Goal: Task Accomplishment & Management: Manage account settings

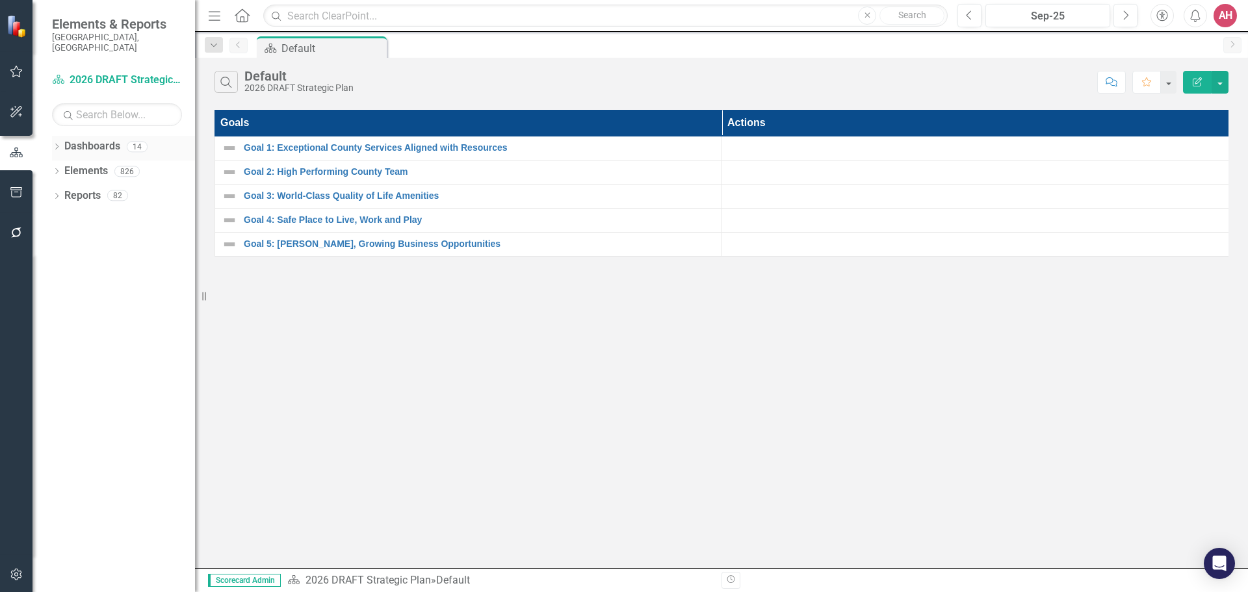
click at [109, 139] on link "Dashboards" at bounding box center [92, 146] width 56 height 15
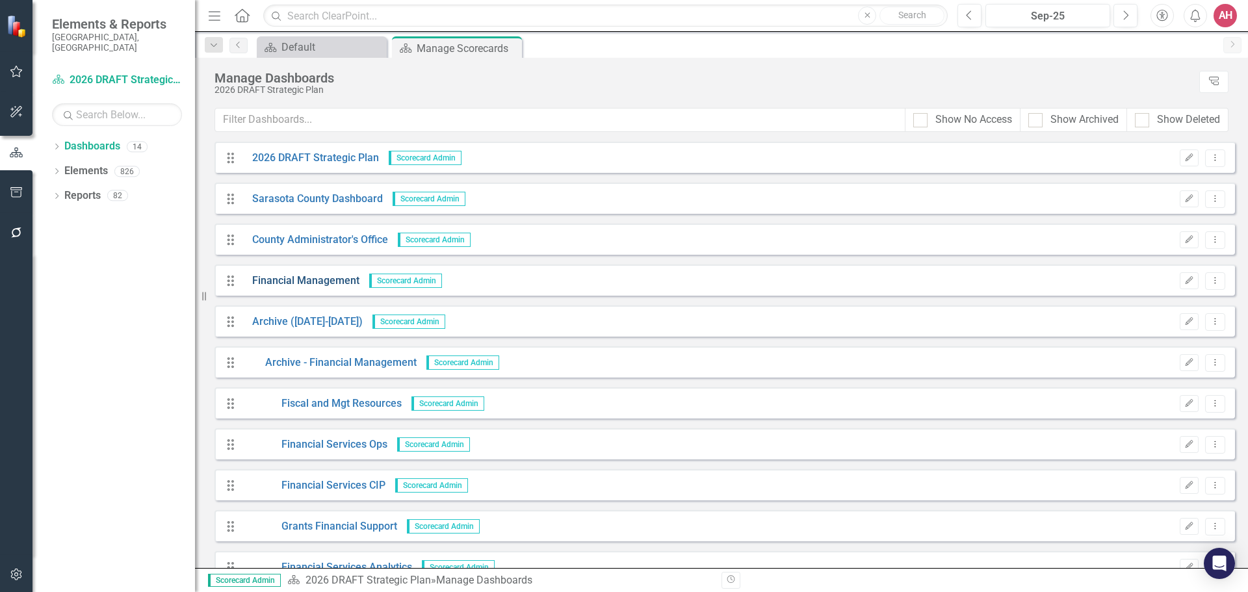
click at [280, 280] on link "Financial Management" at bounding box center [300, 281] width 117 height 15
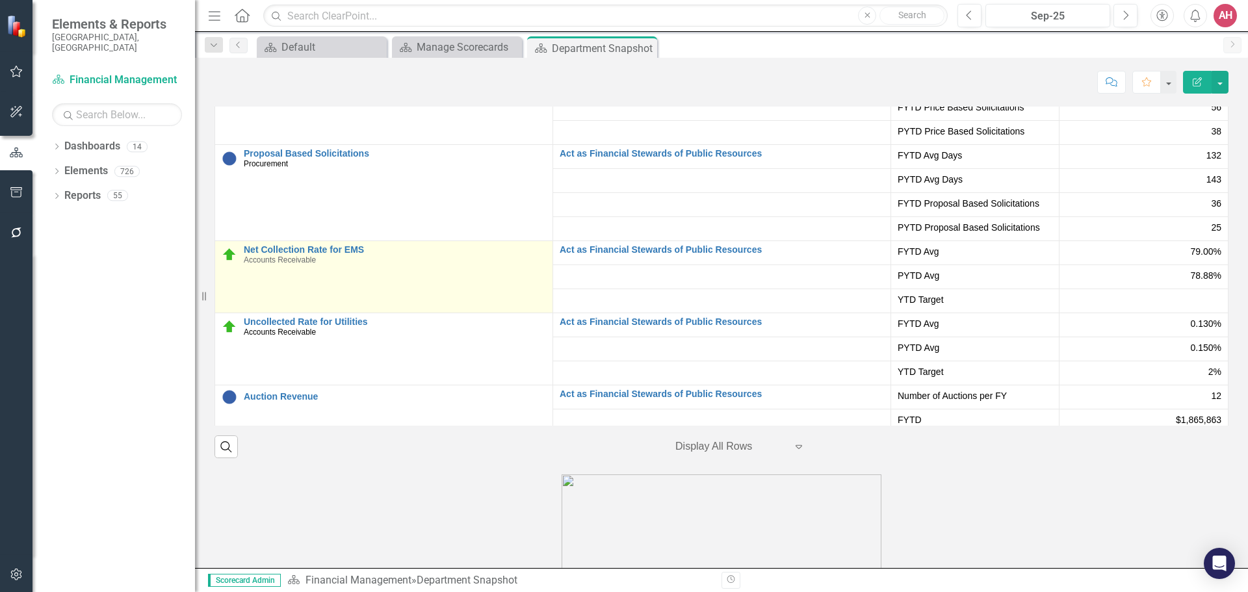
scroll to position [257, 0]
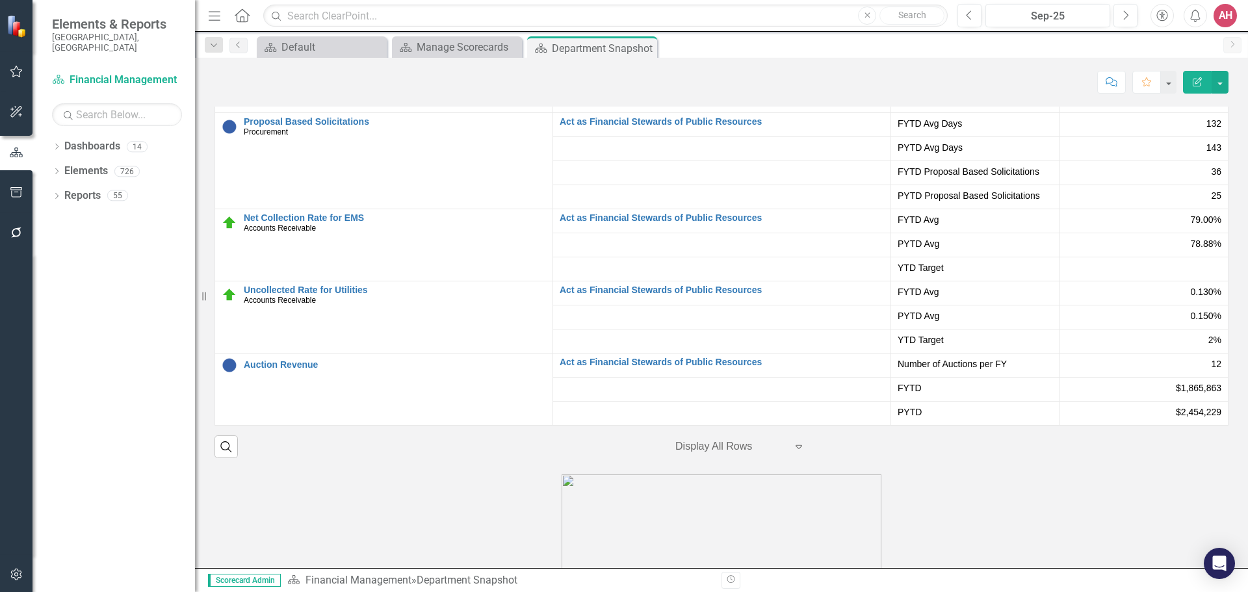
click at [759, 298] on div "0.130%" at bounding box center [1143, 293] width 155 height 16
click at [759, 314] on div "0.150%" at bounding box center [1143, 315] width 155 height 13
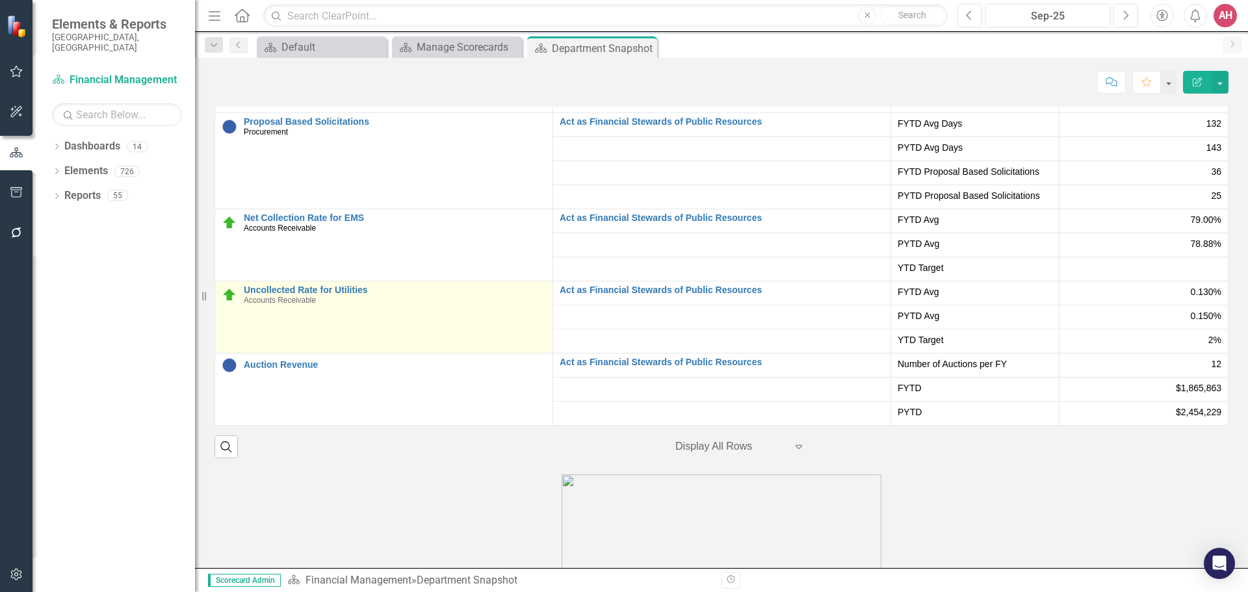
click at [421, 334] on td "Uncollected Rate for Utilities Accounts Receivable Edit Edit Measure Link Open …" at bounding box center [384, 317] width 338 height 72
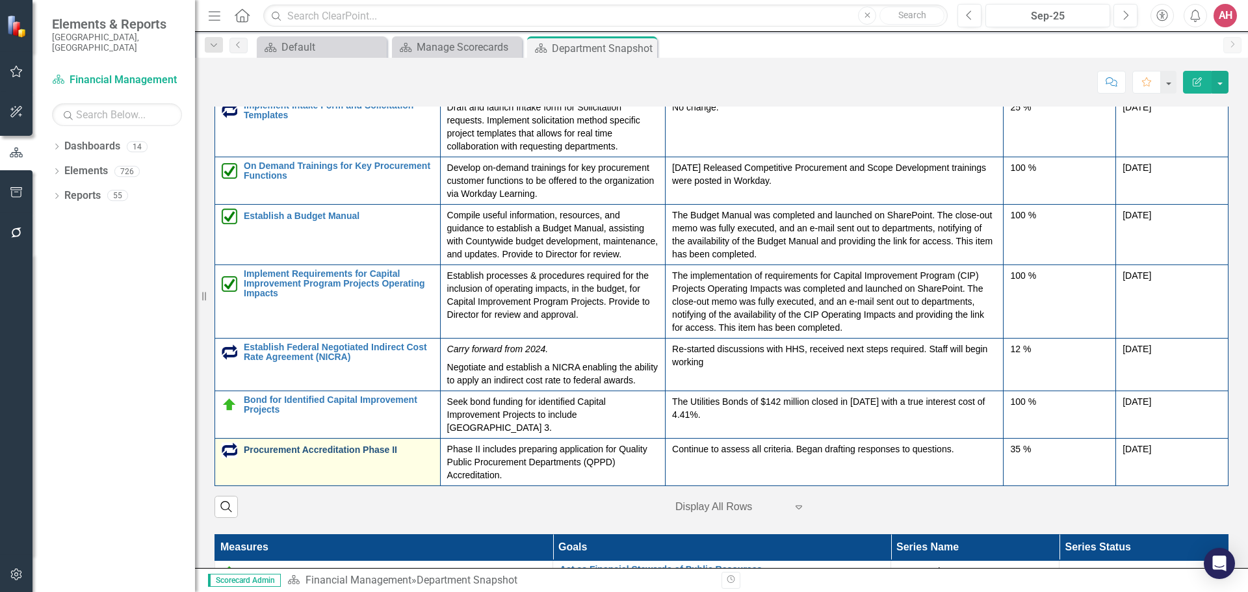
scroll to position [1825, 0]
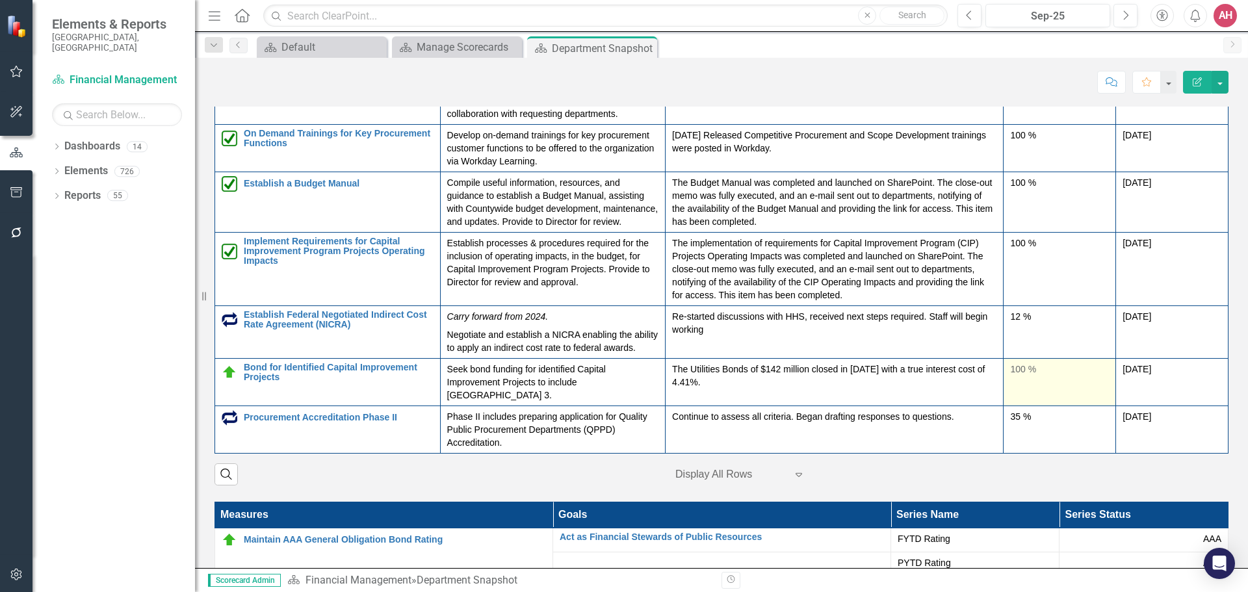
click at [759, 376] on div "100 %" at bounding box center [1059, 369] width 99 height 13
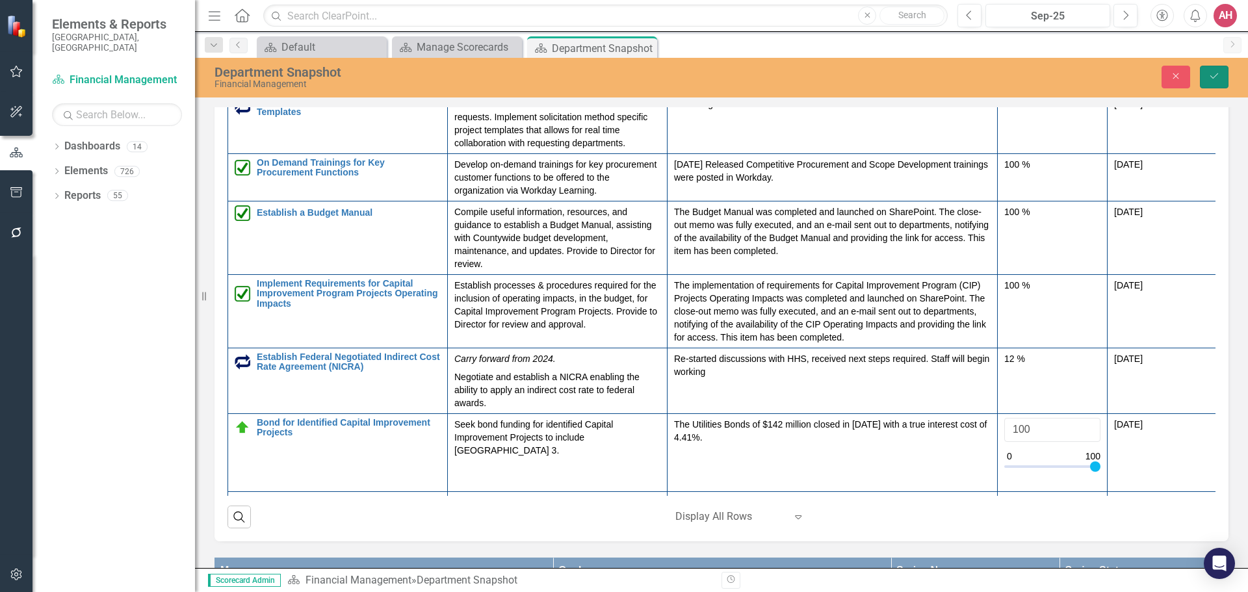
click at [759, 70] on button "Save" at bounding box center [1214, 77] width 29 height 23
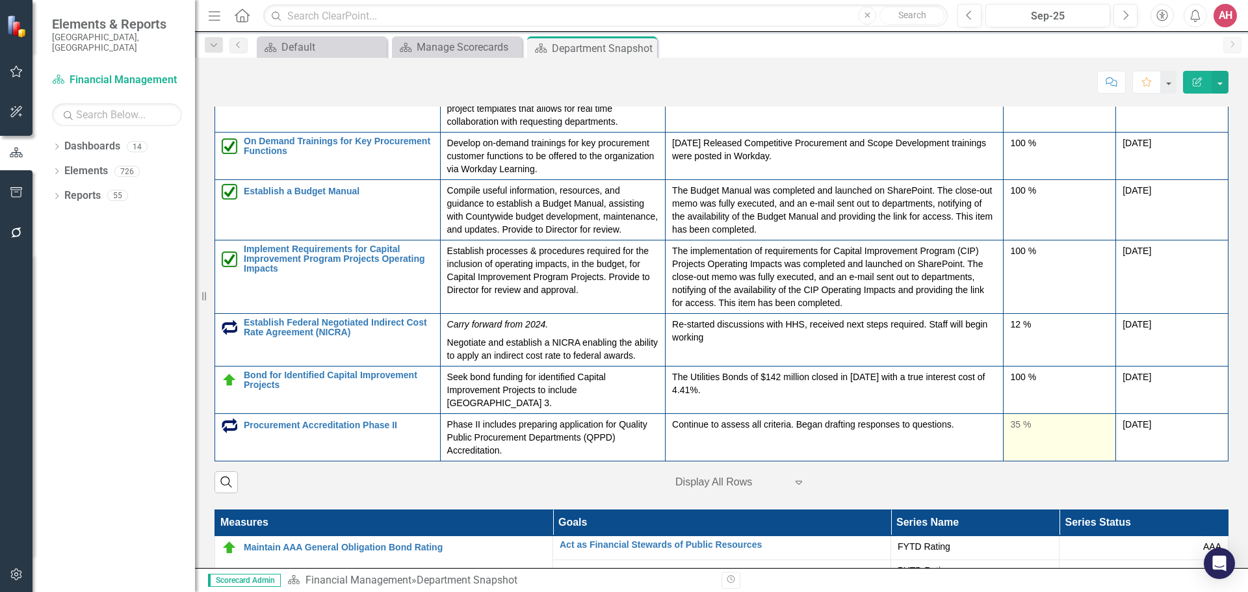
scroll to position [1820, 0]
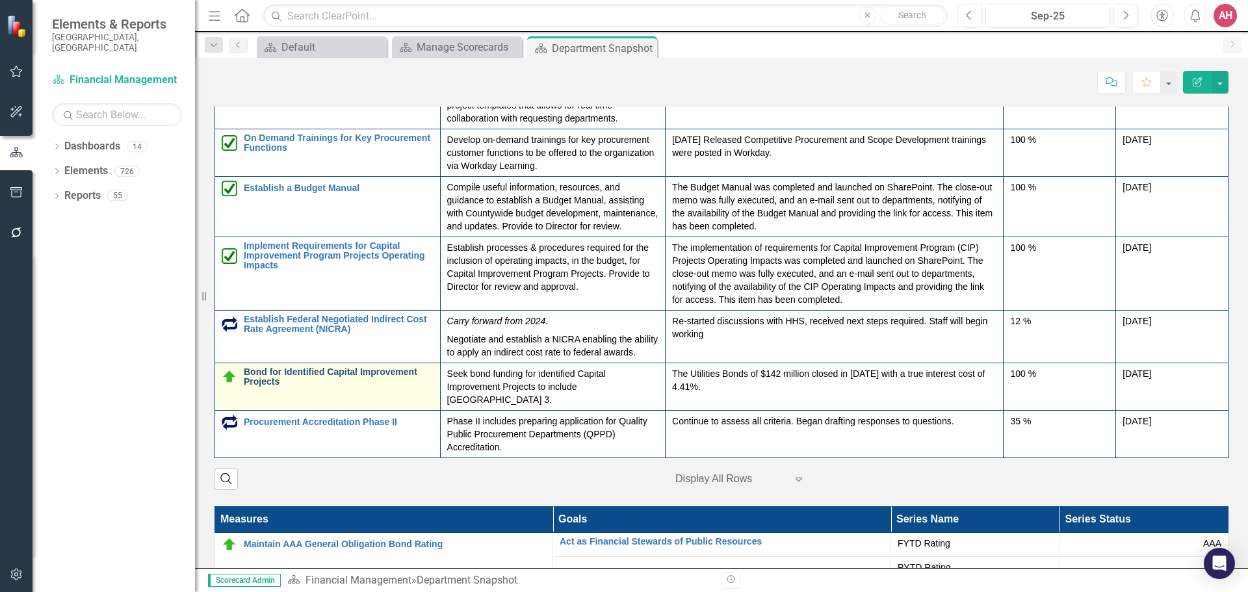
click at [292, 387] on link "Bond for Identified Capital Improvement Projects" at bounding box center [339, 377] width 190 height 20
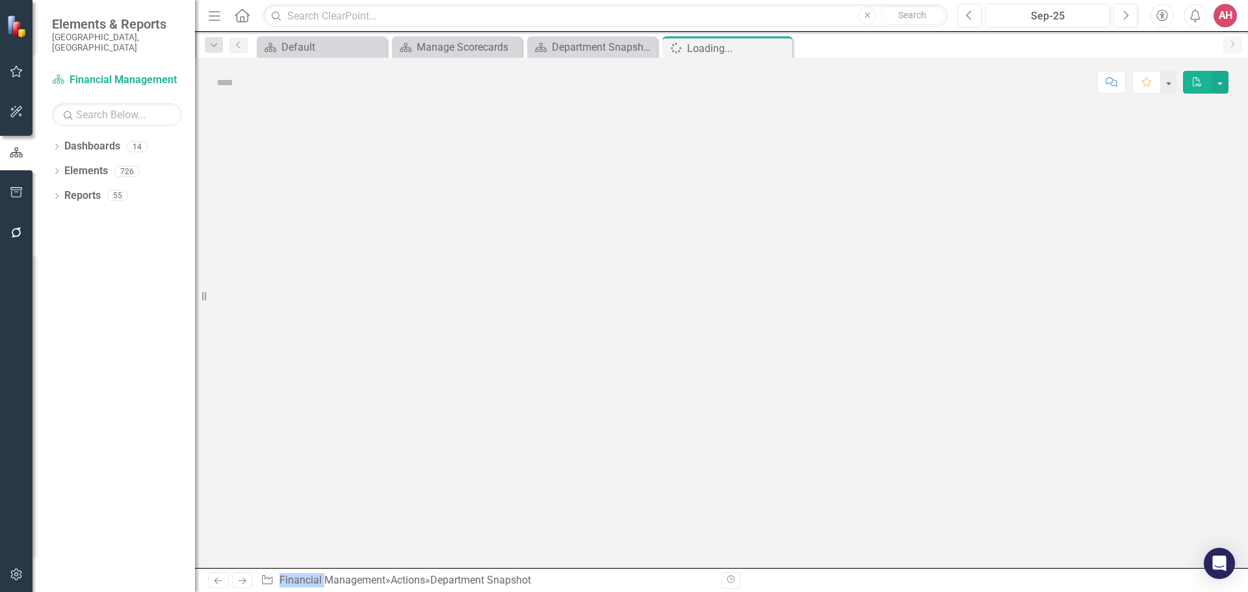
click at [292, 393] on div at bounding box center [721, 337] width 1053 height 461
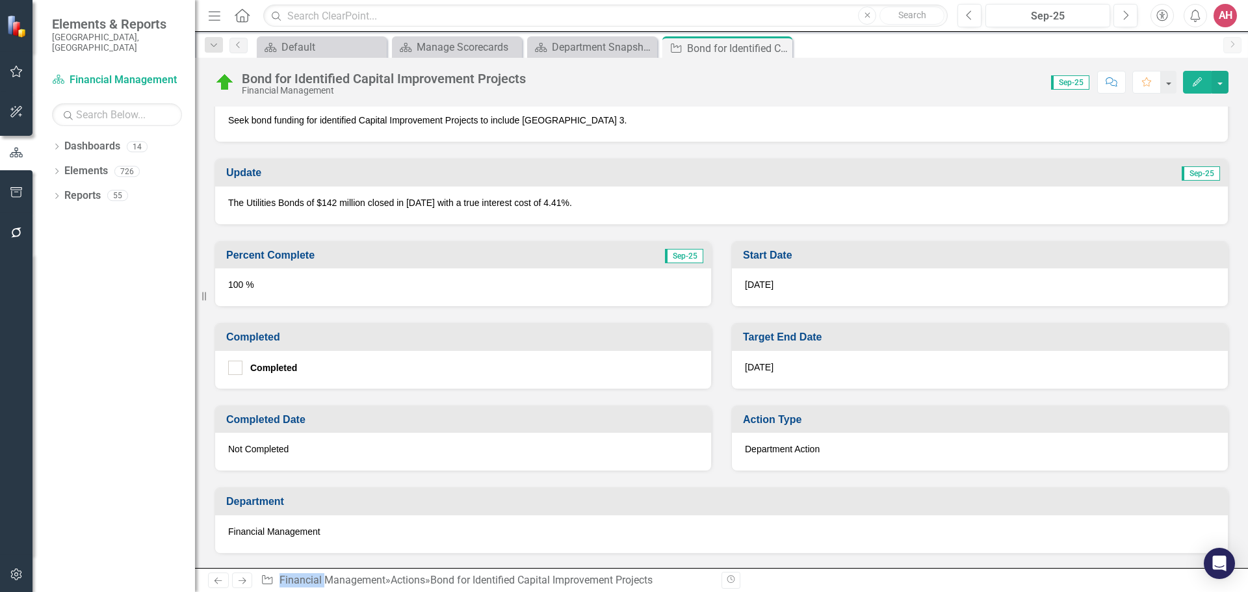
scroll to position [390, 0]
click at [272, 281] on div "100 %" at bounding box center [463, 287] width 496 height 38
click at [759, 79] on icon "Edit" at bounding box center [1197, 81] width 12 height 9
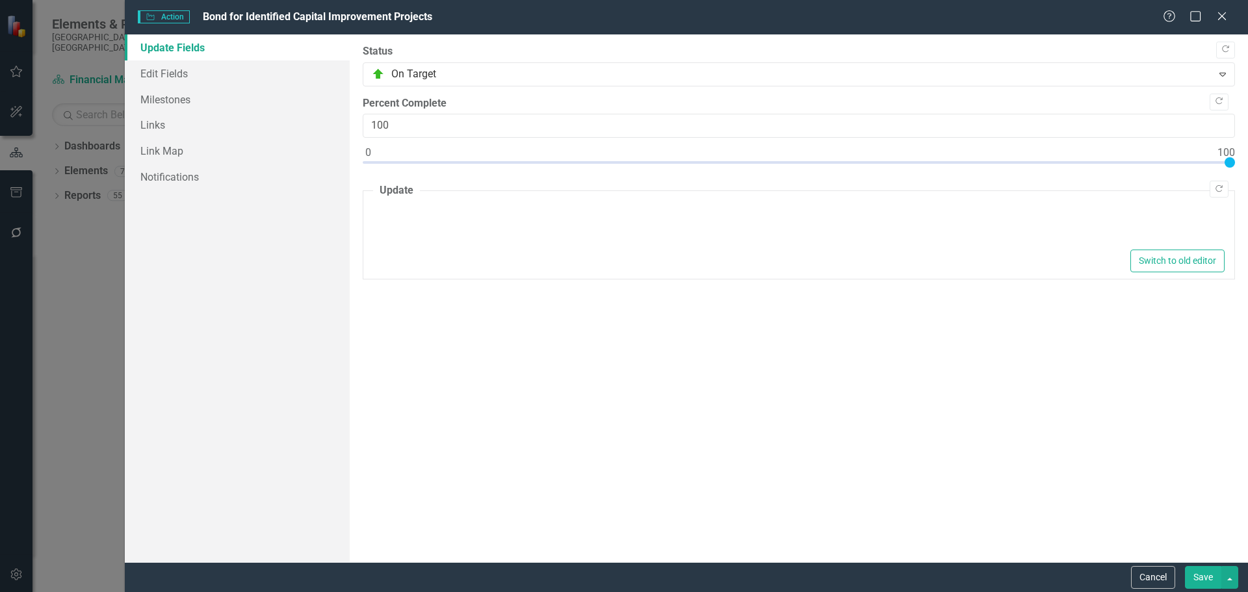
type textarea "<p>The Utilities Bonds of $142 million closed in [DATE] with a true interest co…"
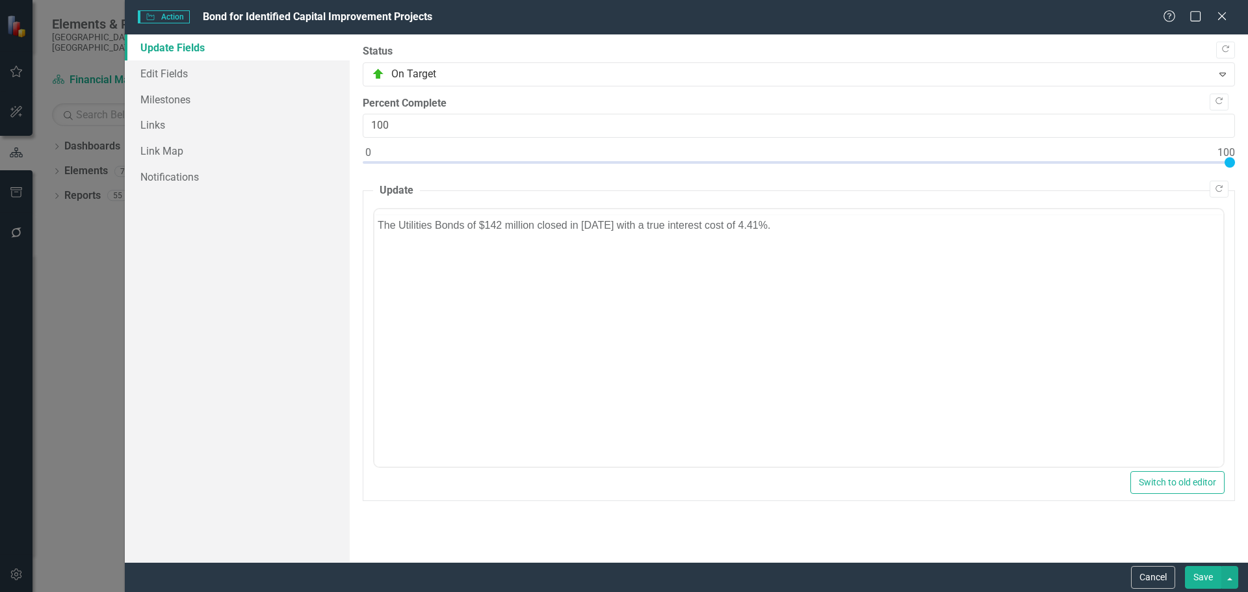
scroll to position [0, 0]
click at [413, 129] on input "100" at bounding box center [799, 126] width 872 height 24
type input "099"
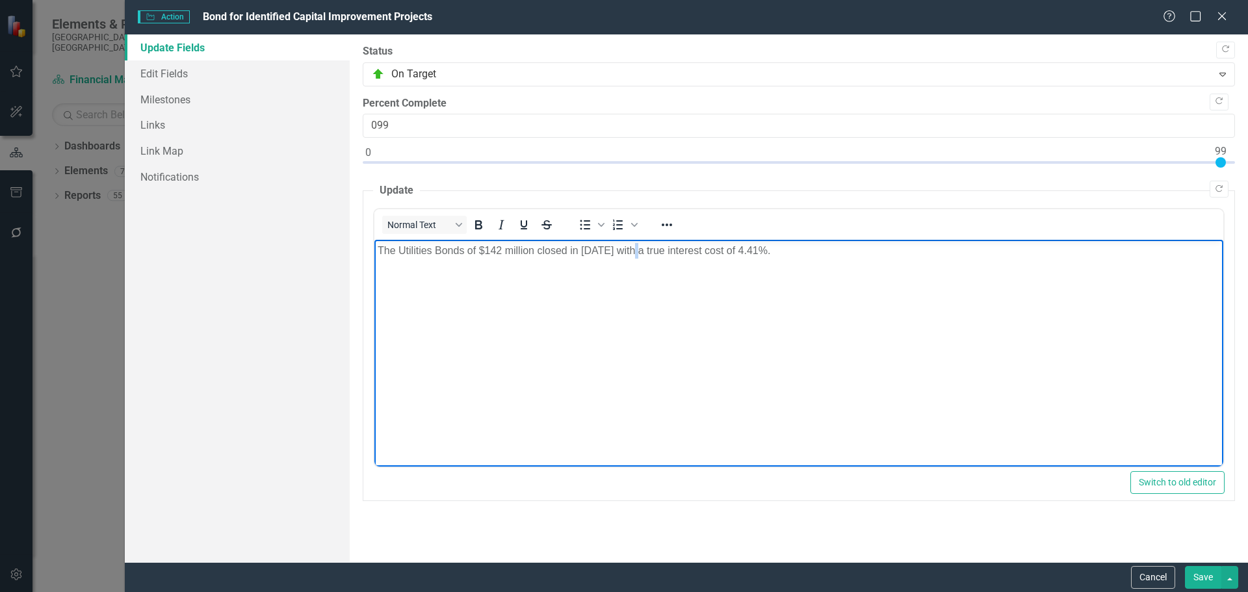
click at [640, 398] on body "The Utilities Bonds of $142 million closed in [DATE] with a true interest cost …" at bounding box center [798, 337] width 849 height 195
click at [759, 260] on body "The Utilities Bonds of $142 million closed in [DATE] with a true interest cost …" at bounding box center [798, 337] width 849 height 195
click at [759, 252] on p "The Utilities Bonds of $142 million closed in [DATE] with a true interest cost …" at bounding box center [798, 251] width 842 height 16
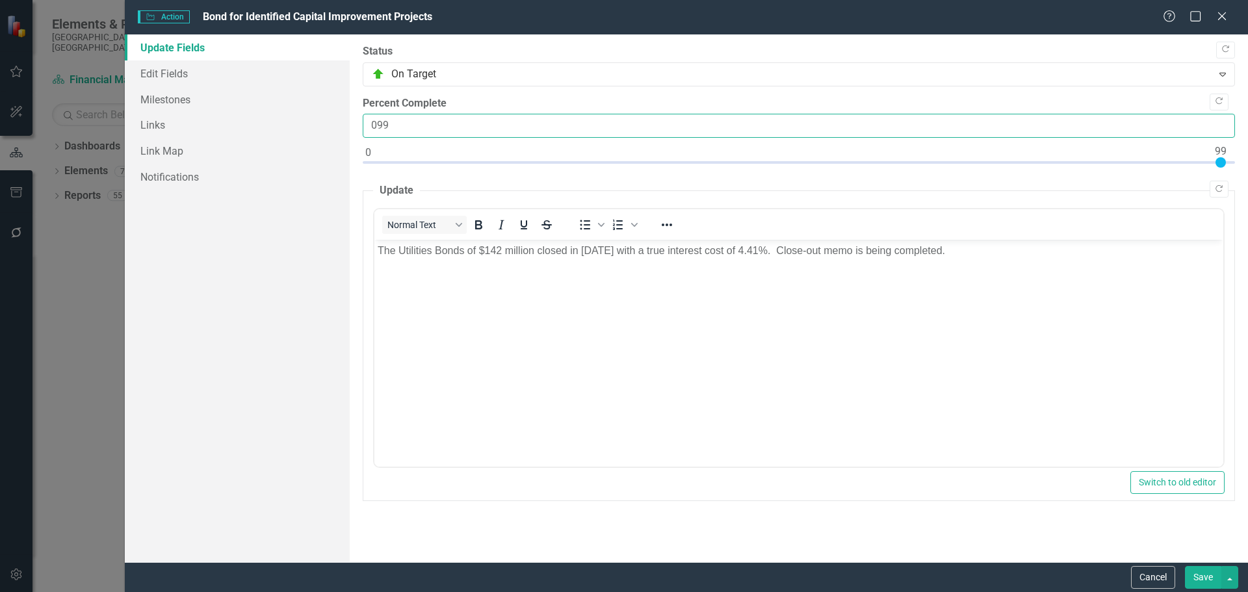
click at [377, 121] on input "099" at bounding box center [799, 126] width 872 height 24
click at [465, 137] on input "99" at bounding box center [799, 126] width 872 height 24
type input "99"
click at [759, 471] on fieldset "Update <p>The Utilities Bonds of $142 million closed in [DATE] with a true inte…" at bounding box center [799, 342] width 872 height 318
click at [759, 571] on button "Save" at bounding box center [1203, 577] width 36 height 23
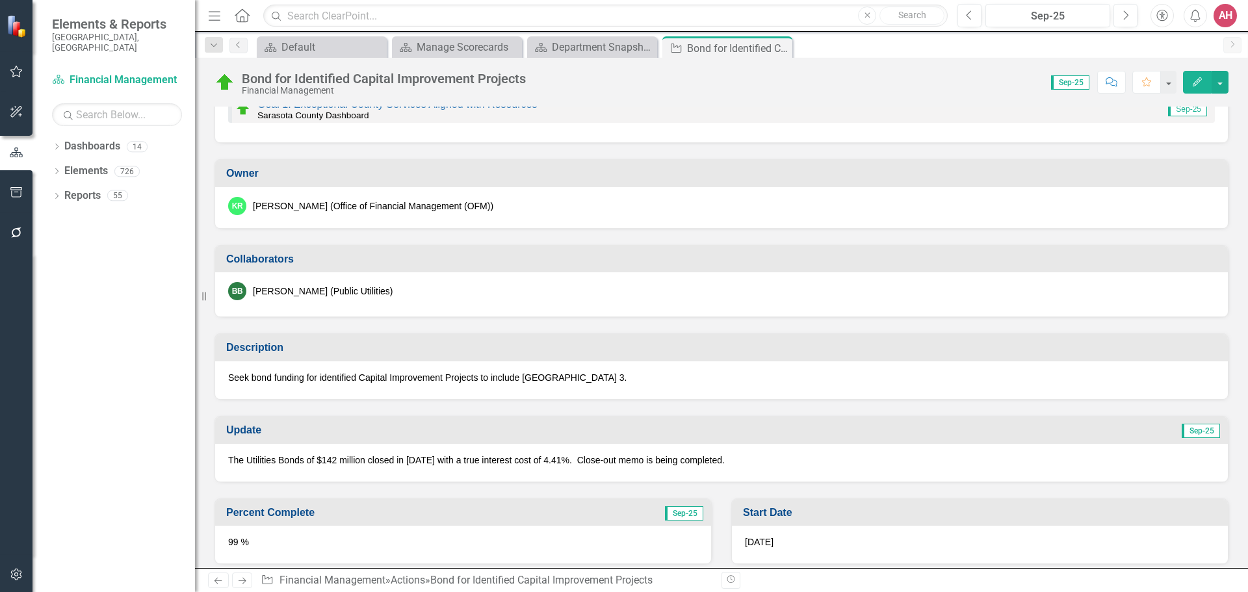
scroll to position [197, 0]
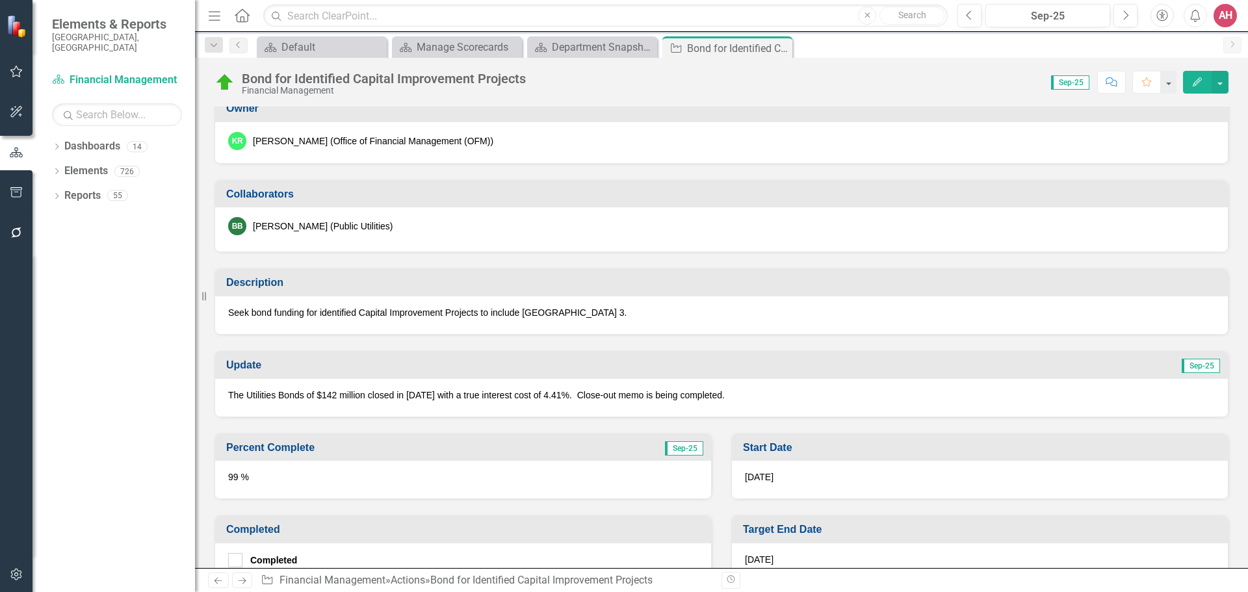
click at [759, 387] on div "The Utilities Bonds of $142 million closed in [DATE] with a true interest cost …" at bounding box center [721, 398] width 1013 height 38
click at [757, 404] on div "The Utilities Bonds of $142 million closed in [DATE] with a true interest cost …" at bounding box center [721, 398] width 1013 height 38
click at [759, 392] on p "The Utilities Bonds of $142 million closed in [DATE] with a true interest cost …" at bounding box center [721, 395] width 987 height 13
click at [759, 391] on p "The Utilities Bonds of $142 million closed in [DATE] with a true interest cost …" at bounding box center [721, 395] width 987 height 13
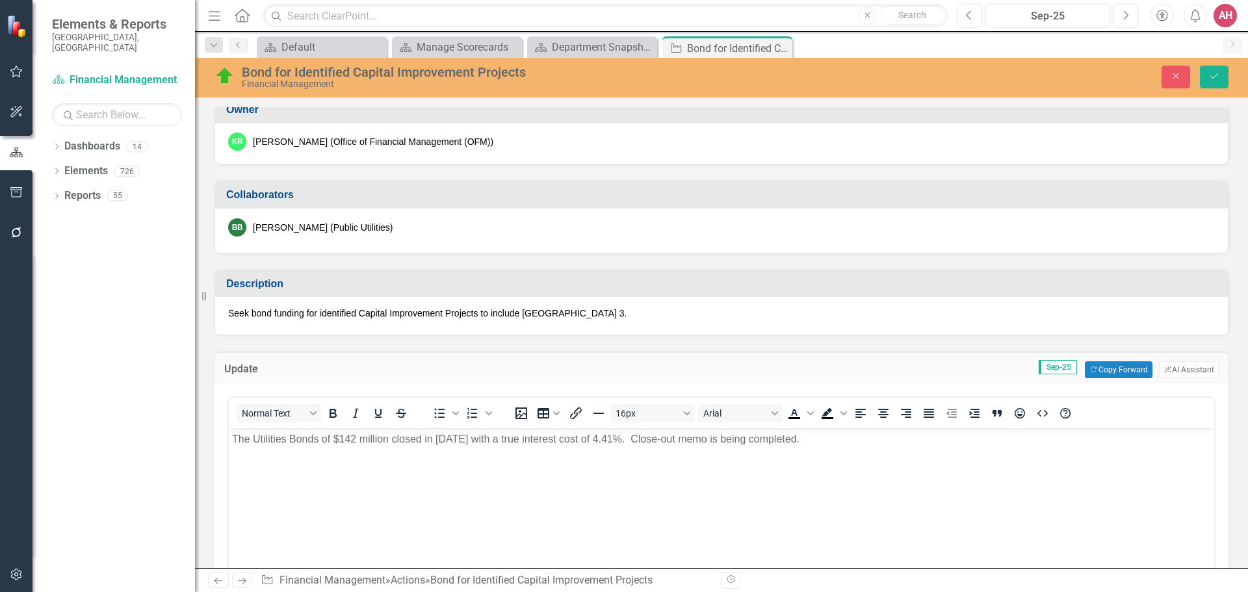
scroll to position [0, 0]
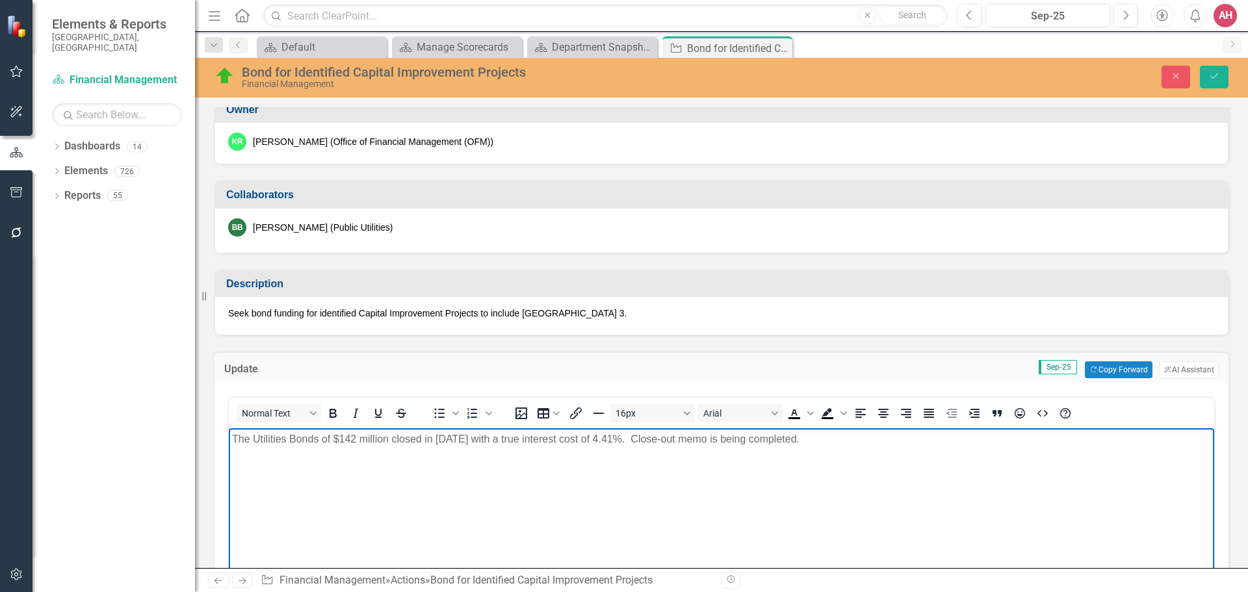
drag, startPoint x: 851, startPoint y: 440, endPoint x: 182, endPoint y: 461, distance: 669.8
click at [229, 461] on html "The Utilities Bonds of $142 million closed in [DATE] with a true interest cost …" at bounding box center [721, 525] width 985 height 195
copy p "The Utilities Bonds of $142 million closed in [DATE] with a true interest cost …"
click at [759, 79] on icon "Save" at bounding box center [1214, 75] width 12 height 9
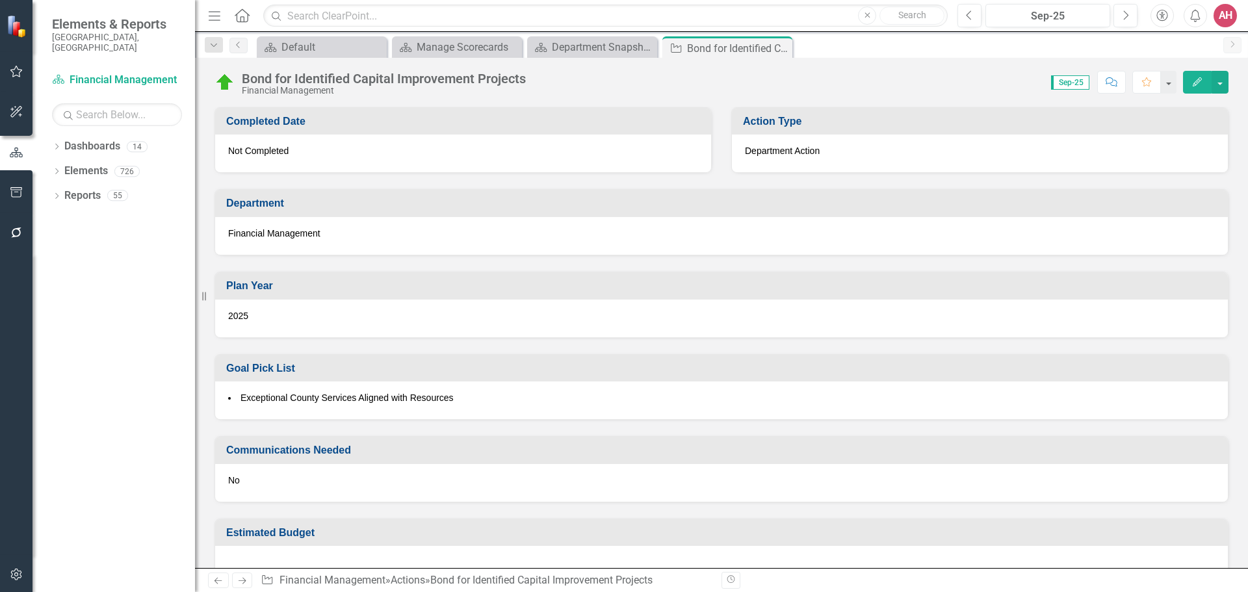
scroll to position [717, 0]
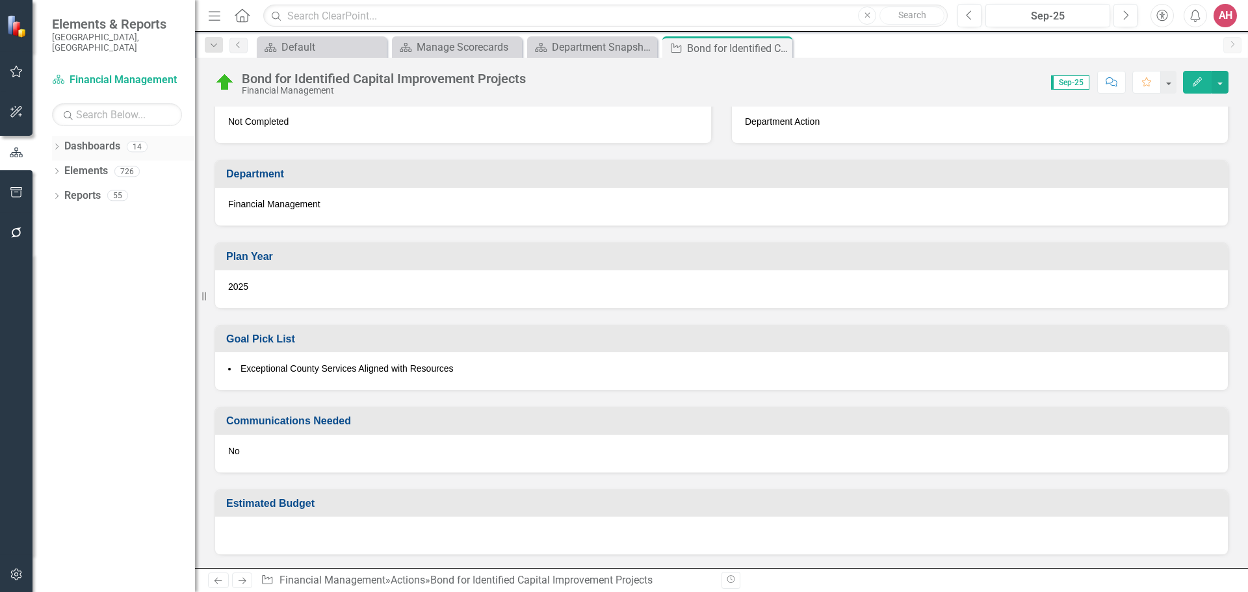
click at [102, 139] on link "Dashboards" at bounding box center [92, 146] width 56 height 15
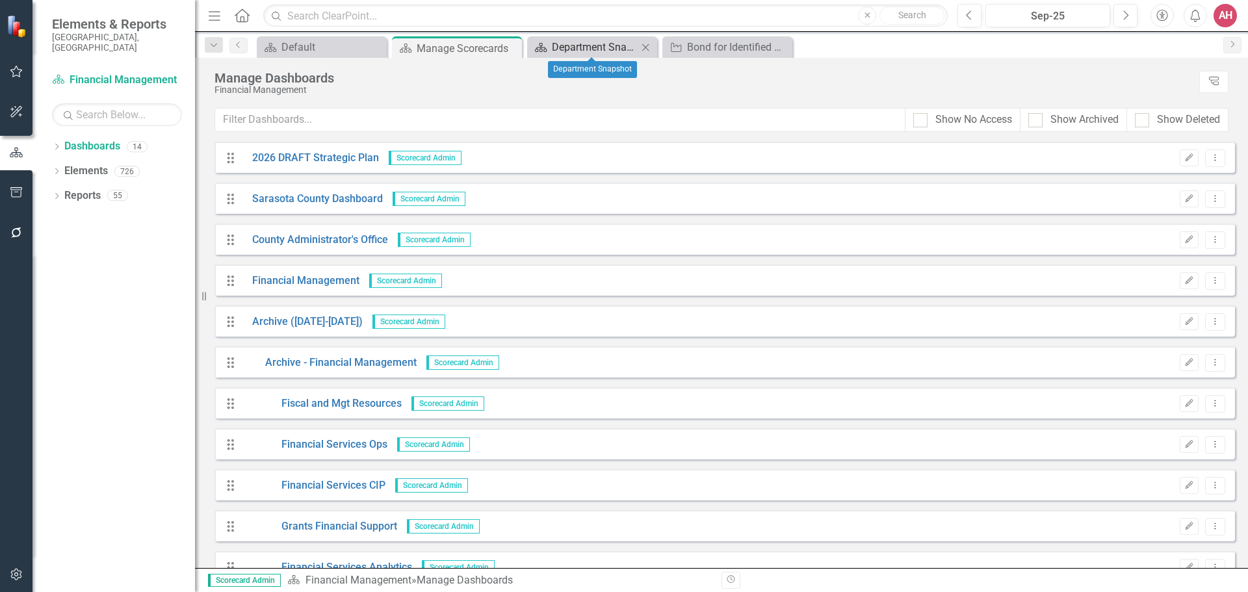
click at [595, 47] on div "Department Snapshot" at bounding box center [595, 47] width 86 height 16
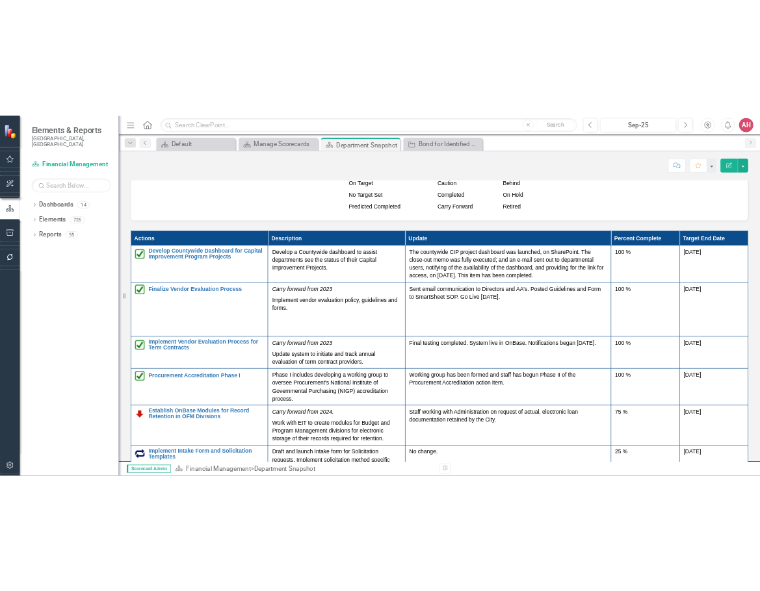
scroll to position [1919, 0]
